Goal: Information Seeking & Learning: Learn about a topic

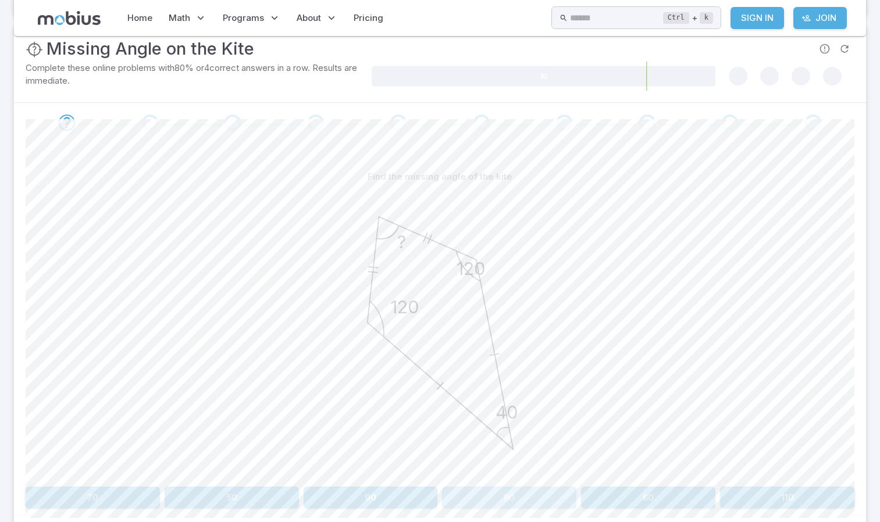
click at [503, 492] on button "80" at bounding box center [509, 498] width 134 height 22
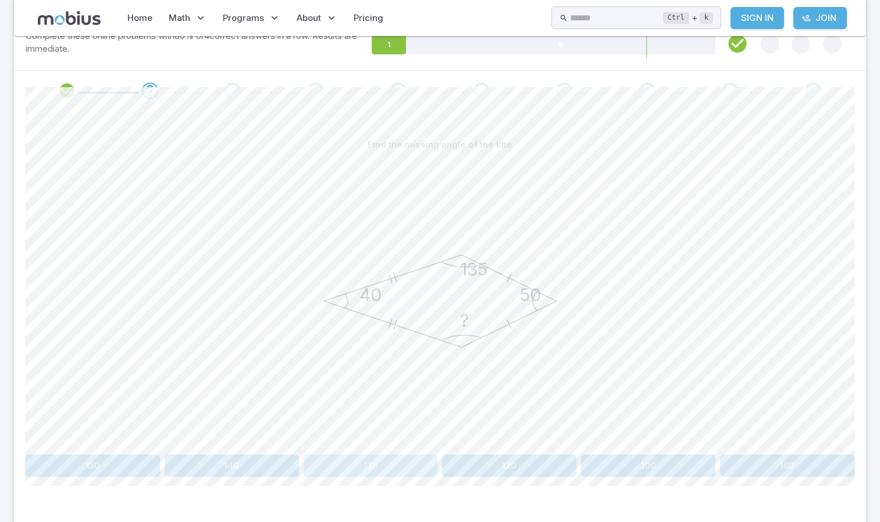
click at [378, 464] on button "135" at bounding box center [371, 466] width 134 height 22
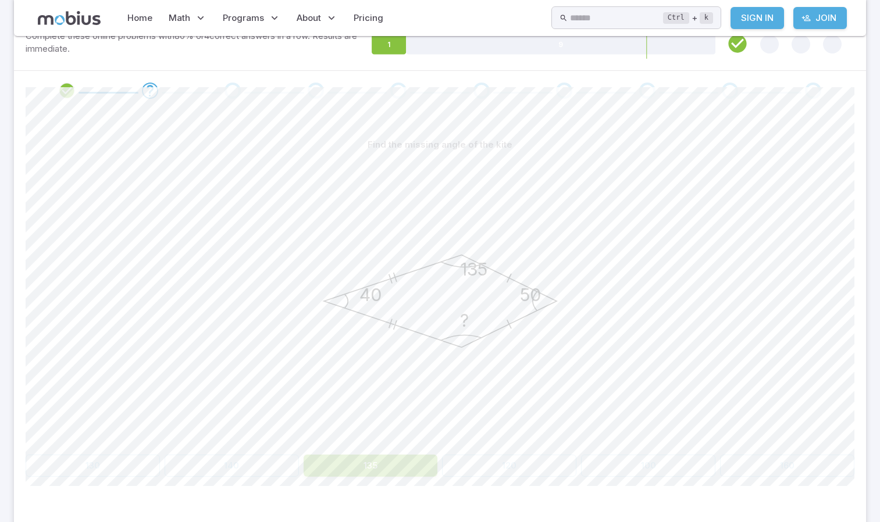
click at [436, 176] on icon "50 40 ? 135" at bounding box center [440, 301] width 291 height 291
click at [348, 470] on button "135" at bounding box center [371, 466] width 134 height 22
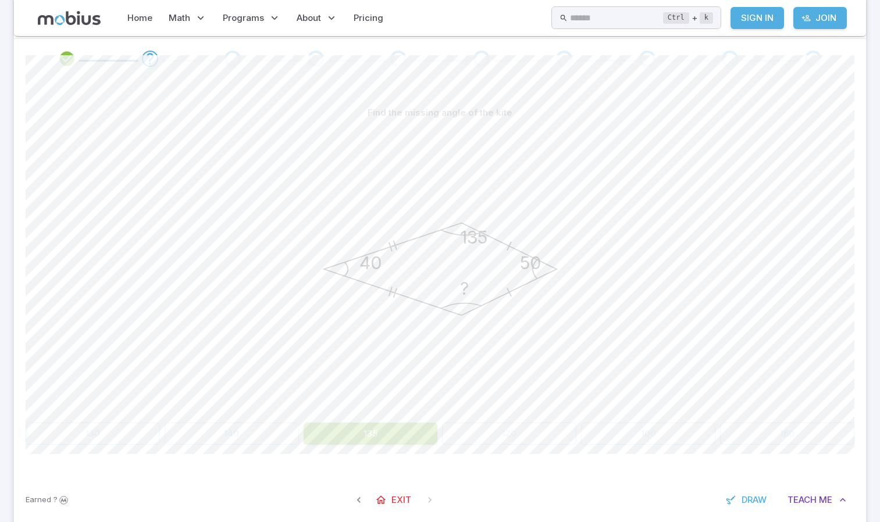
scroll to position [245, 0]
click at [428, 504] on span at bounding box center [429, 501] width 21 height 21
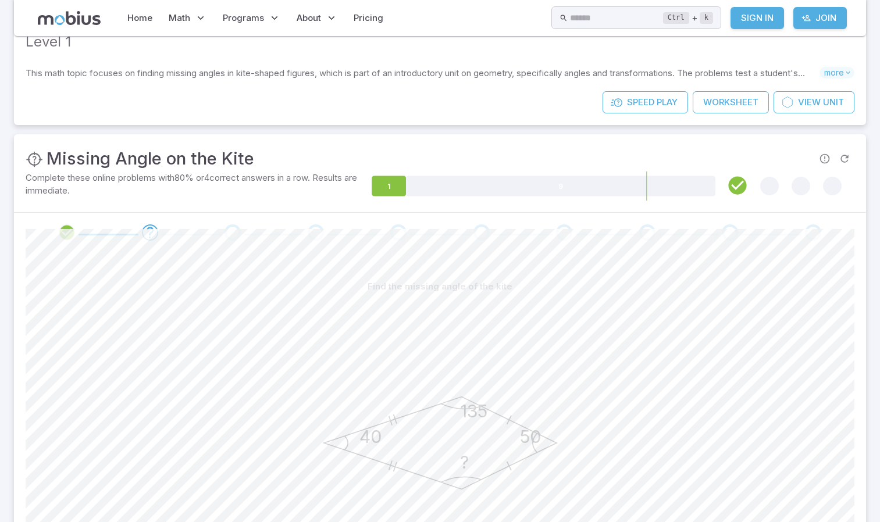
scroll to position [73, 0]
click at [241, 231] on span at bounding box center [233, 232] width 16 height 16
click at [238, 230] on div "Go to the next question" at bounding box center [233, 232] width 16 height 16
click at [150, 233] on icon "Go to the next question" at bounding box center [150, 232] width 14 height 14
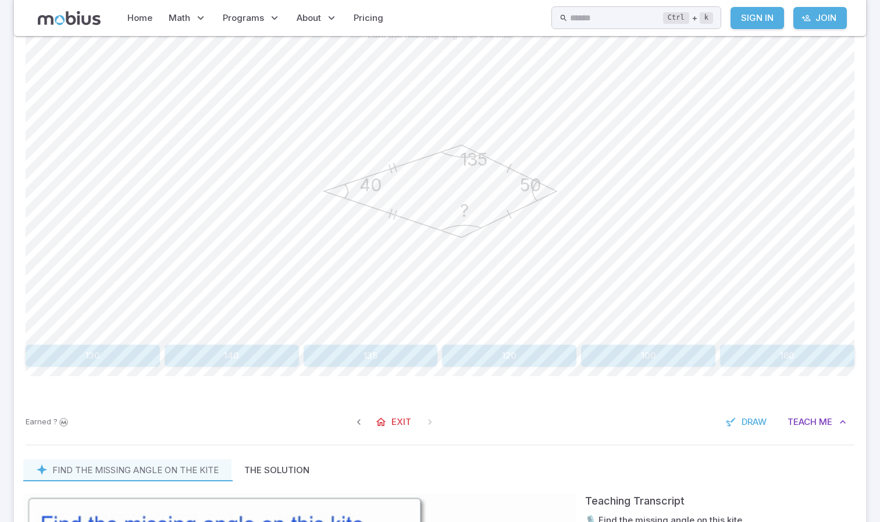
scroll to position [355, 0]
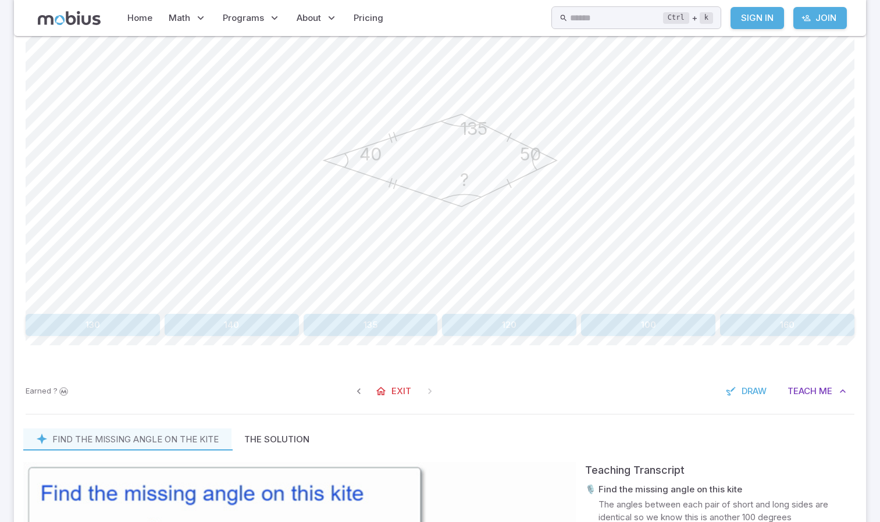
click at [368, 326] on button "135" at bounding box center [371, 325] width 134 height 22
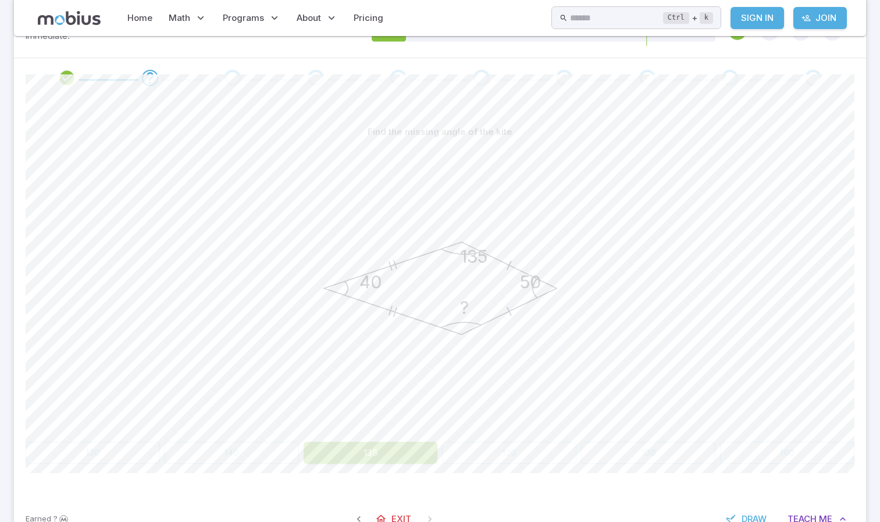
scroll to position [226, 0]
click at [394, 459] on button "135" at bounding box center [371, 454] width 134 height 22
click at [144, 79] on icon "Go to the next question" at bounding box center [150, 79] width 14 height 14
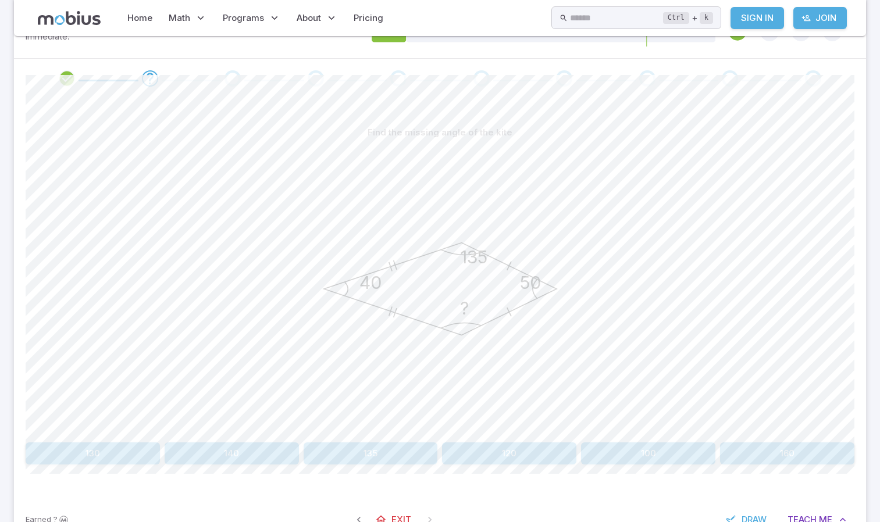
click at [239, 80] on div "Go to the next question" at bounding box center [233, 78] width 16 height 16
click at [368, 454] on button "135" at bounding box center [371, 454] width 134 height 22
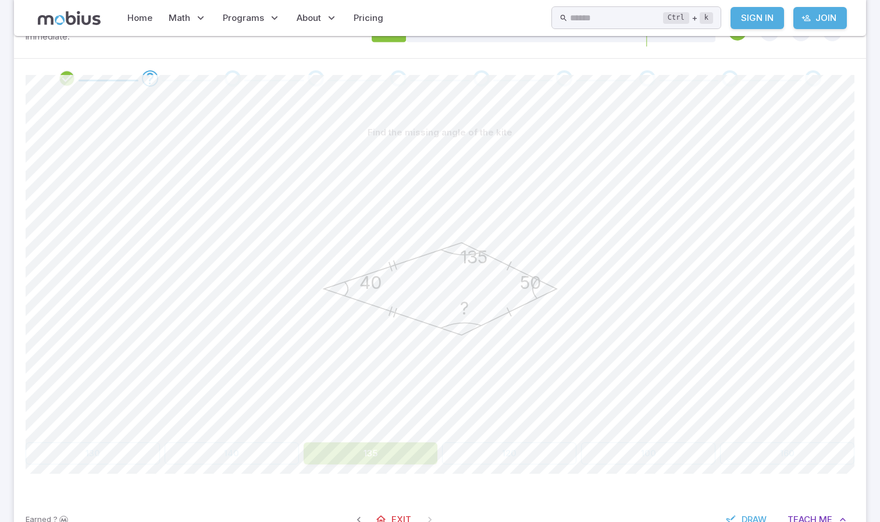
click at [209, 462] on div "130 140 135 120 100 160" at bounding box center [440, 454] width 829 height 22
click at [148, 72] on icon "Go to the next question" at bounding box center [150, 79] width 14 height 14
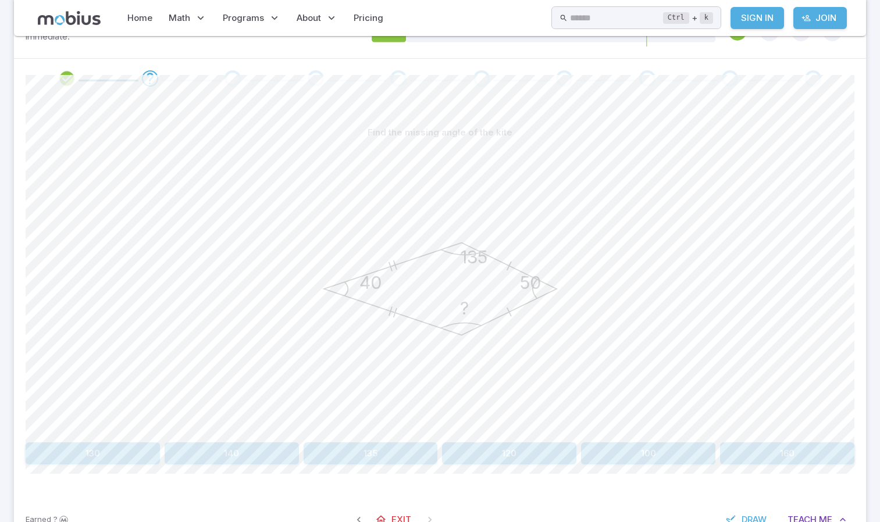
click at [248, 457] on button "140" at bounding box center [232, 454] width 134 height 22
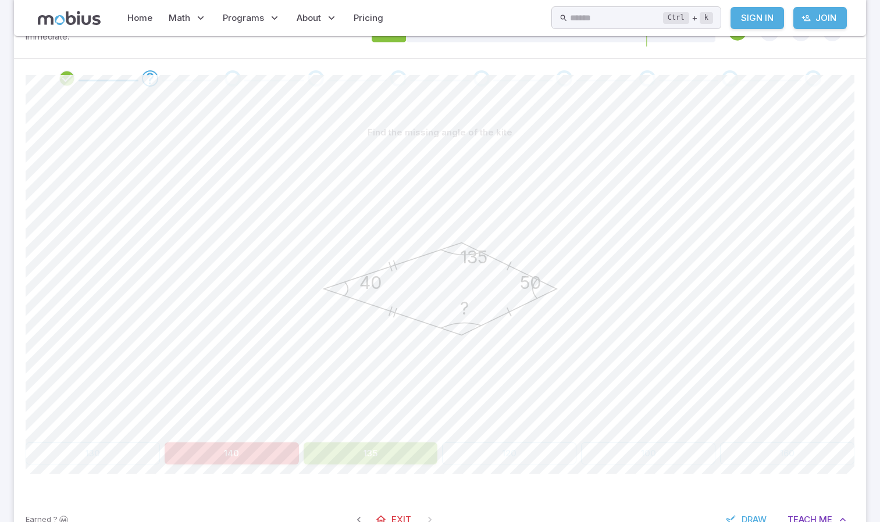
click at [355, 447] on button "135" at bounding box center [371, 454] width 134 height 22
click at [151, 80] on icon "Go to the next question" at bounding box center [150, 79] width 14 height 14
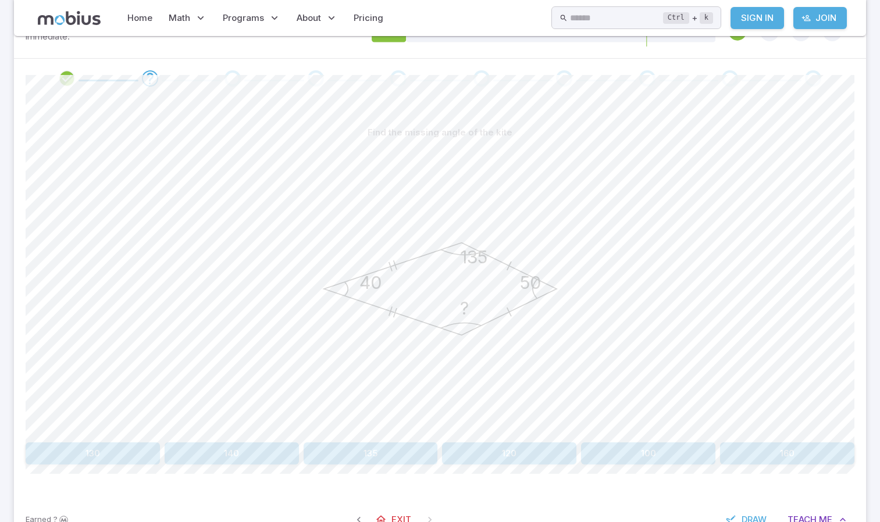
click at [343, 437] on div "50 40 ? 135" at bounding box center [440, 291] width 291 height 294
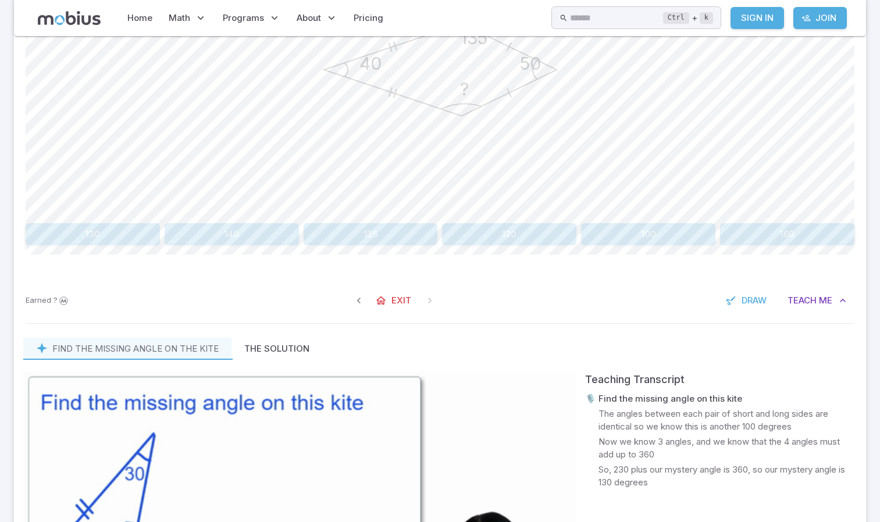
scroll to position [445, 0]
click at [368, 248] on div "Find the missing angle of the kite 50 40 ? 135 130 140 135 120 100 160 Canvas a…" at bounding box center [440, 79] width 829 height 399
click at [368, 242] on button "135" at bounding box center [371, 235] width 134 height 22
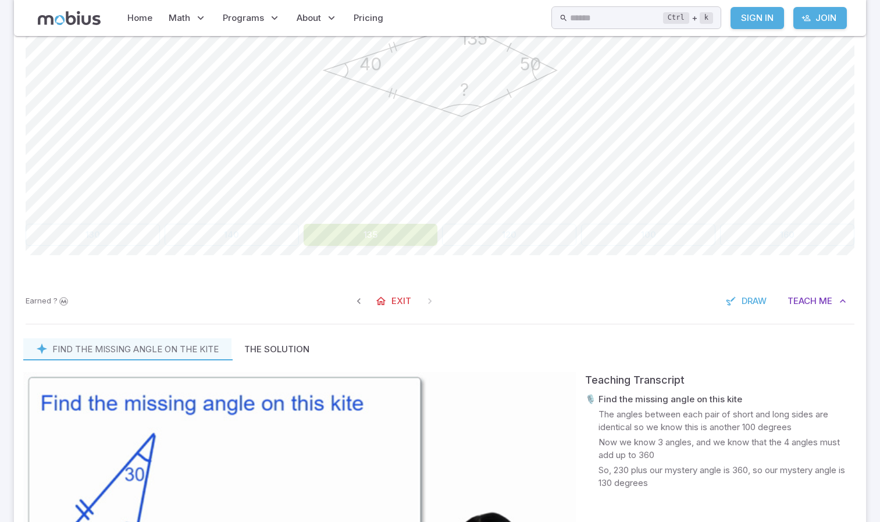
click at [368, 242] on button "135" at bounding box center [371, 235] width 134 height 22
click at [364, 244] on button "135" at bounding box center [371, 235] width 134 height 22
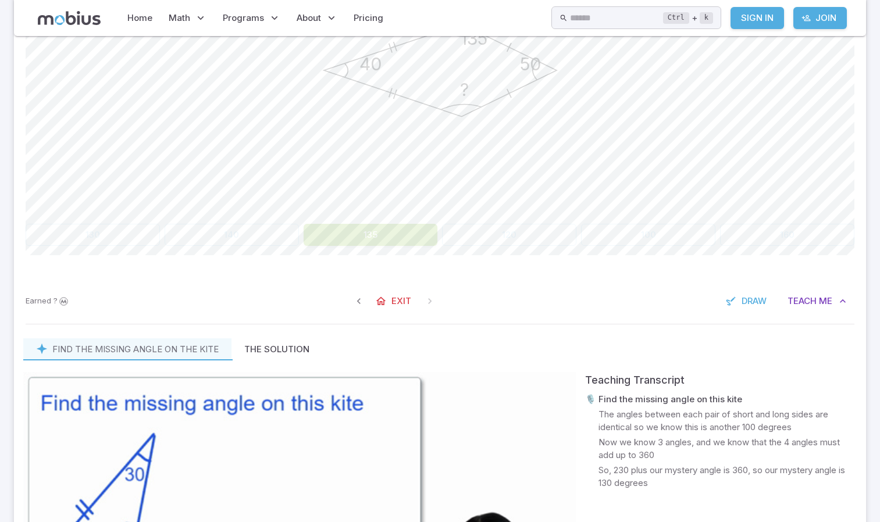
click at [364, 244] on button "135" at bounding box center [371, 235] width 134 height 22
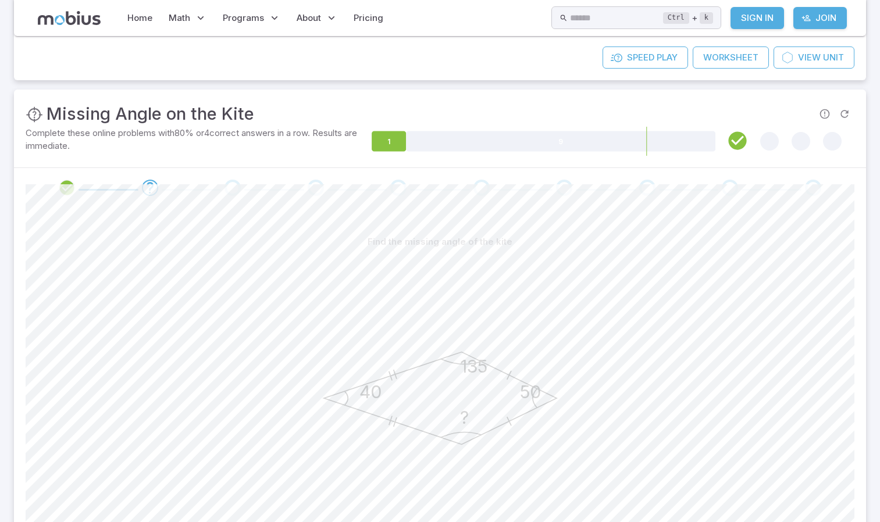
scroll to position [116, 0]
click at [735, 141] on icon at bounding box center [738, 141] width 22 height 22
click at [239, 191] on div "Go to the next question" at bounding box center [233, 188] width 16 height 16
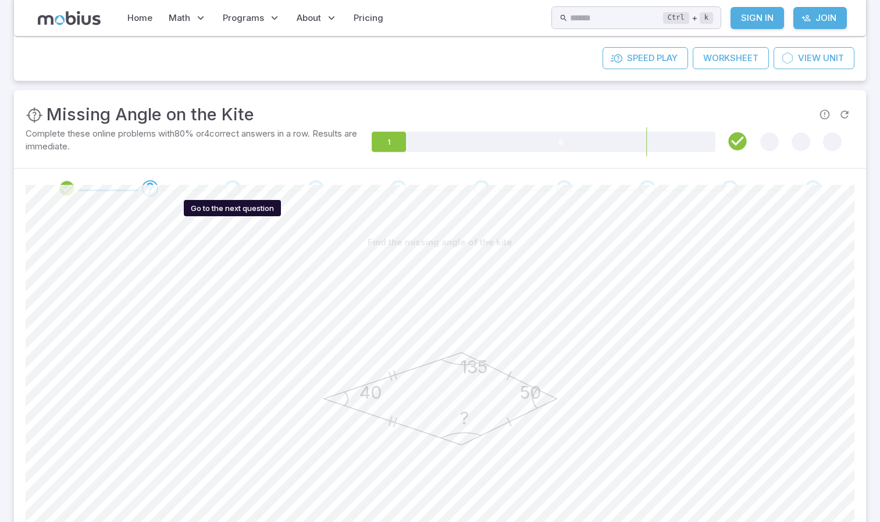
click at [237, 191] on div "Go to the next question" at bounding box center [233, 188] width 16 height 16
click at [243, 191] on span at bounding box center [233, 188] width 74 height 16
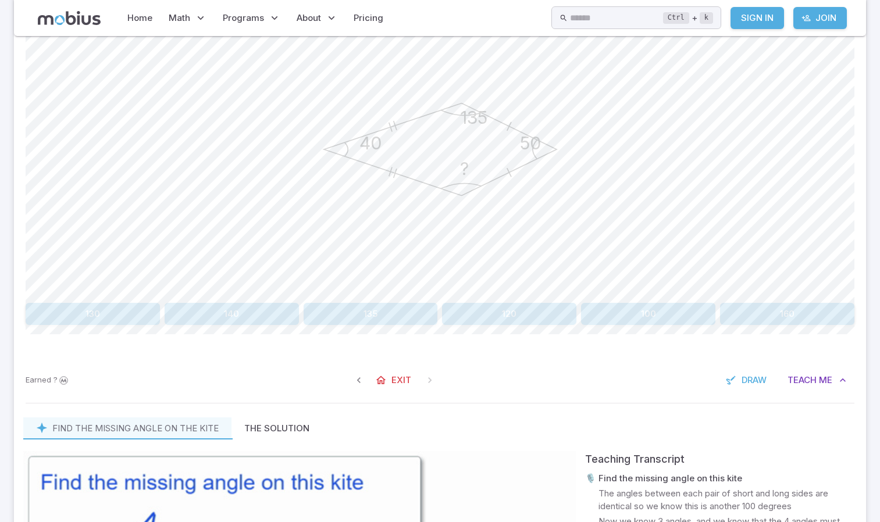
scroll to position [369, 0]
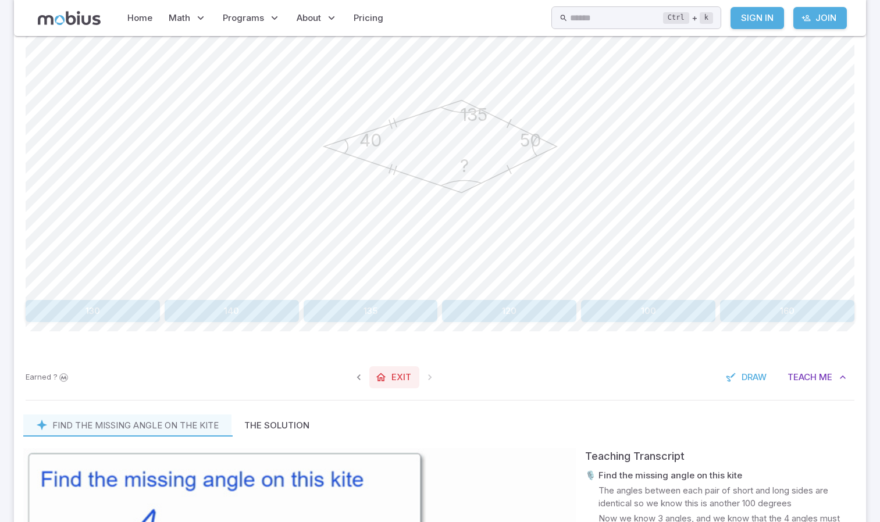
click at [394, 374] on span "Exit" at bounding box center [401, 377] width 20 height 13
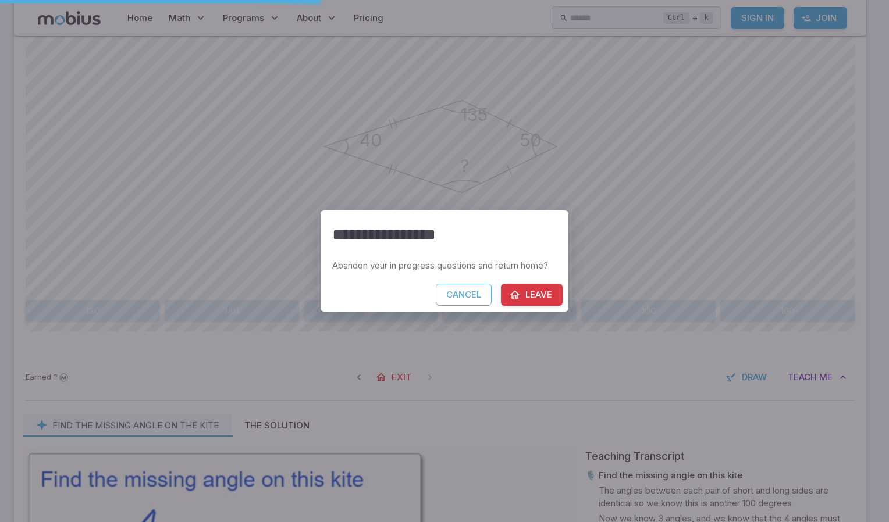
click at [530, 290] on button "Leave" at bounding box center [532, 295] width 62 height 22
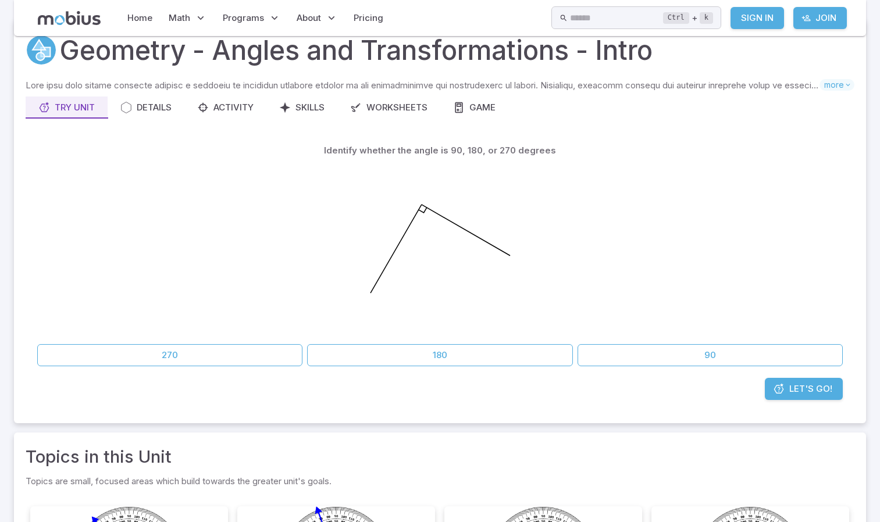
scroll to position [30, 0]
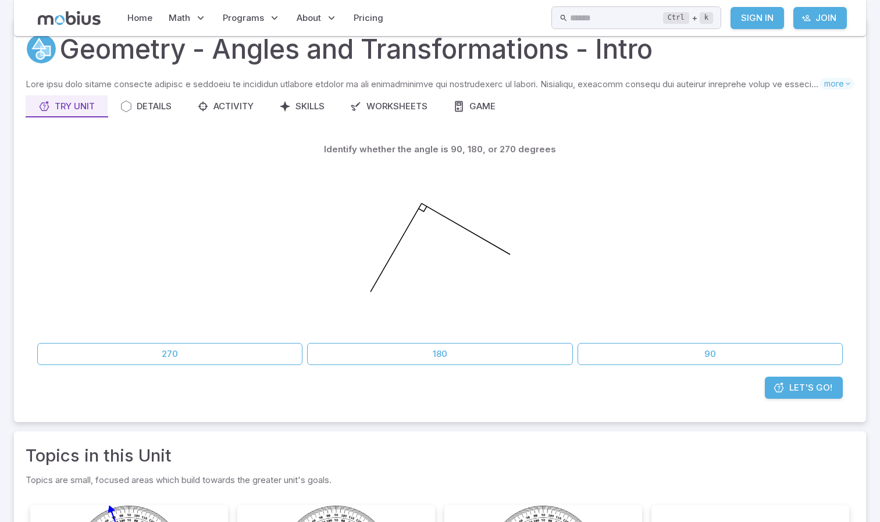
click at [649, 333] on div at bounding box center [440, 250] width 806 height 178
click at [644, 346] on button "90" at bounding box center [710, 354] width 265 height 22
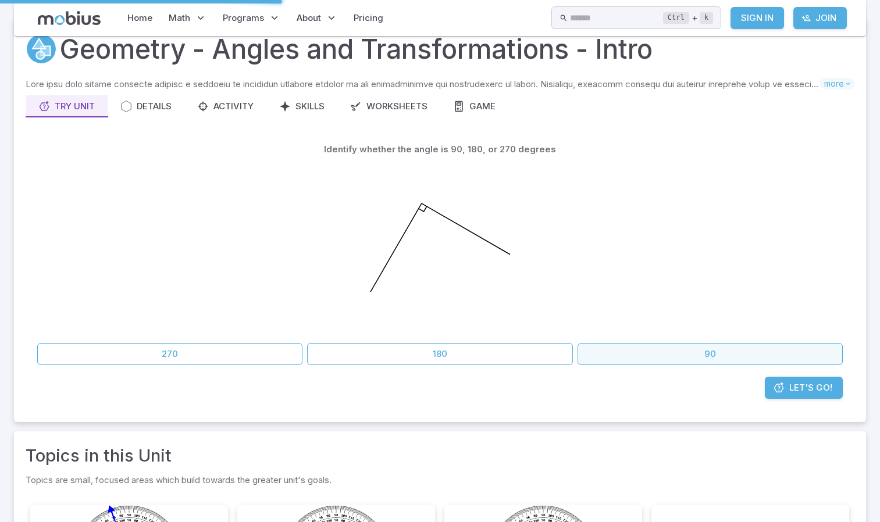
click at [707, 350] on button "90" at bounding box center [710, 354] width 265 height 22
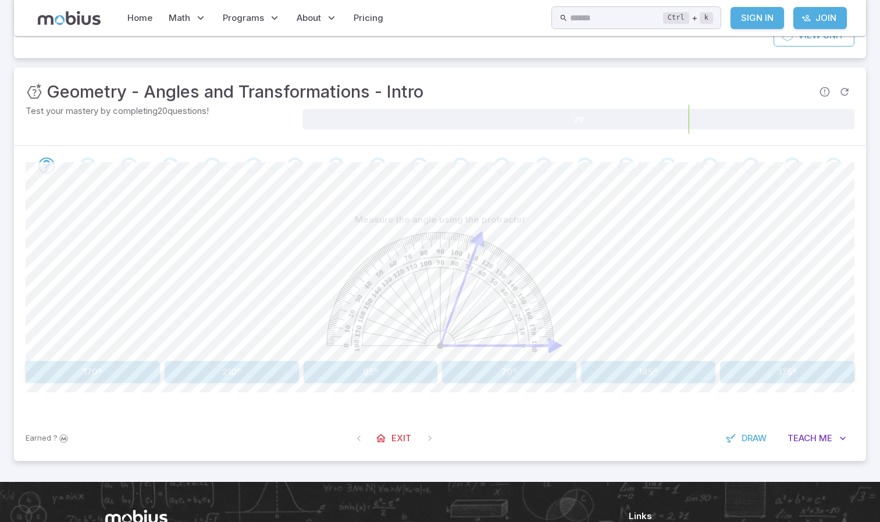
scroll to position [116, 0]
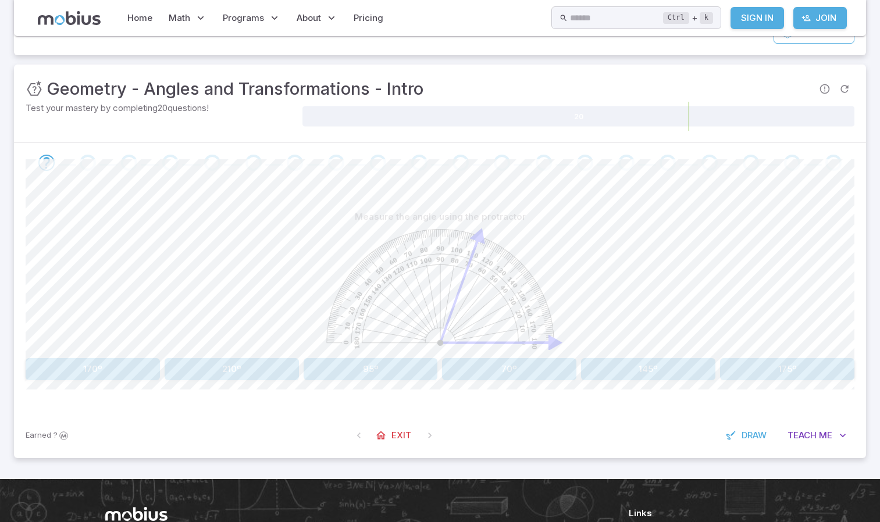
click at [506, 378] on button "70º" at bounding box center [509, 369] width 134 height 22
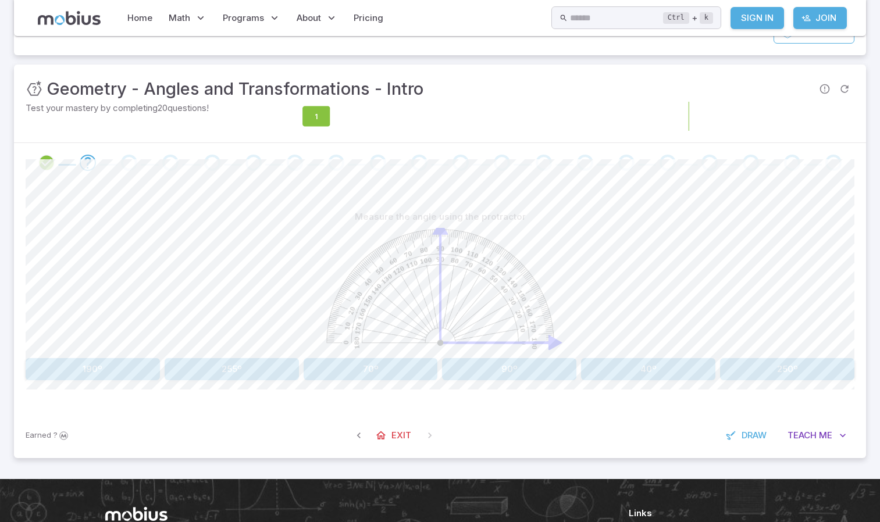
click at [414, 113] on icon at bounding box center [592, 116] width 525 height 20
click at [513, 112] on icon at bounding box center [592, 116] width 525 height 20
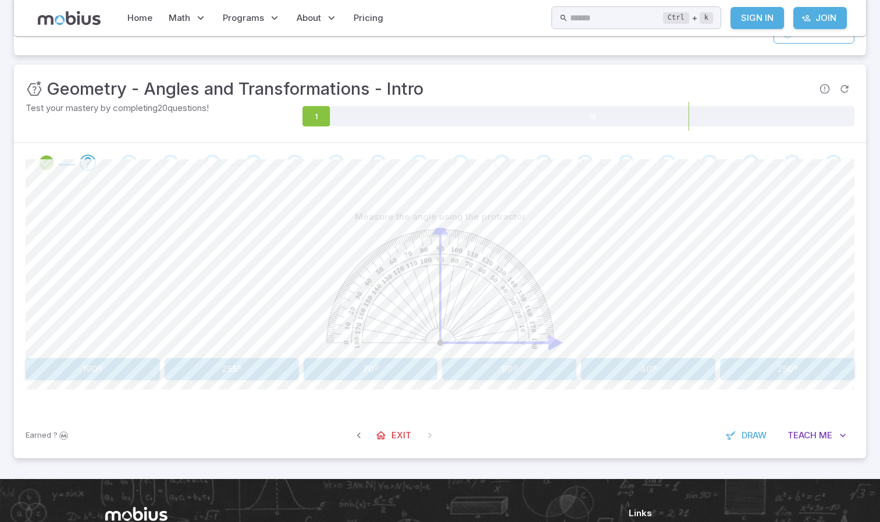
click at [90, 157] on icon "Go to the next question" at bounding box center [88, 163] width 14 height 14
click at [487, 359] on button "90º" at bounding box center [509, 369] width 134 height 22
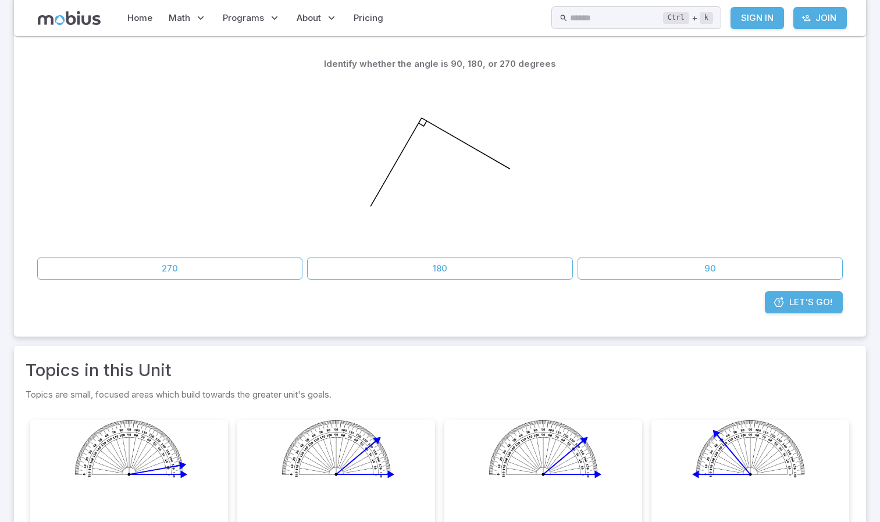
scroll to position [30, 0]
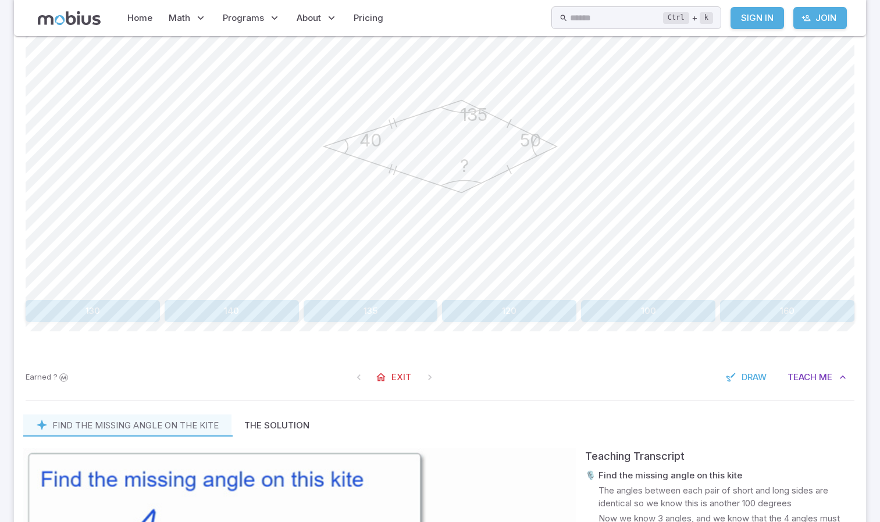
scroll to position [211, 0]
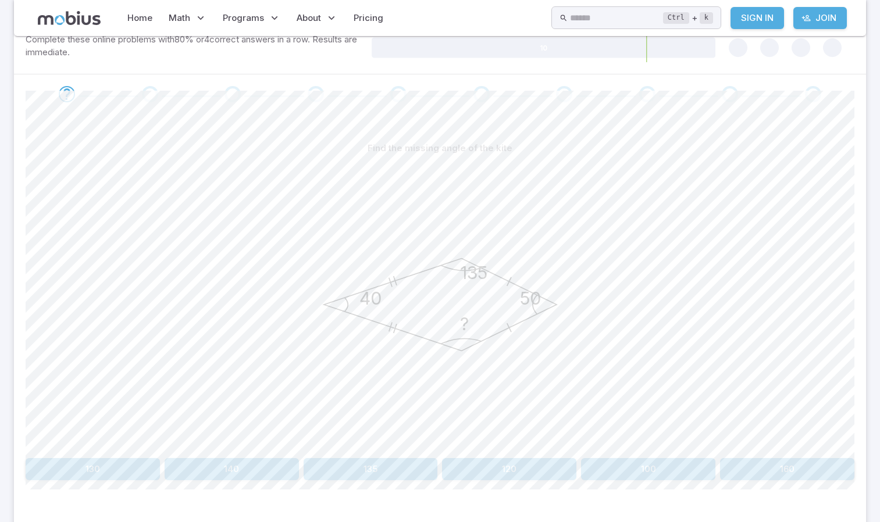
click at [368, 465] on button "135" at bounding box center [371, 469] width 134 height 22
click at [625, 469] on button "135" at bounding box center [648, 469] width 134 height 22
click at [761, 474] on button "135" at bounding box center [787, 469] width 134 height 22
